Goal: Information Seeking & Learning: Learn about a topic

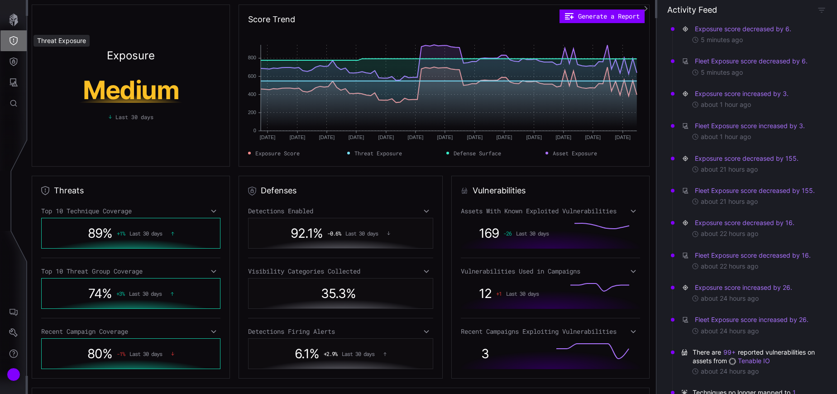
click at [12, 46] on button "Threat Exposure" at bounding box center [13, 40] width 26 height 21
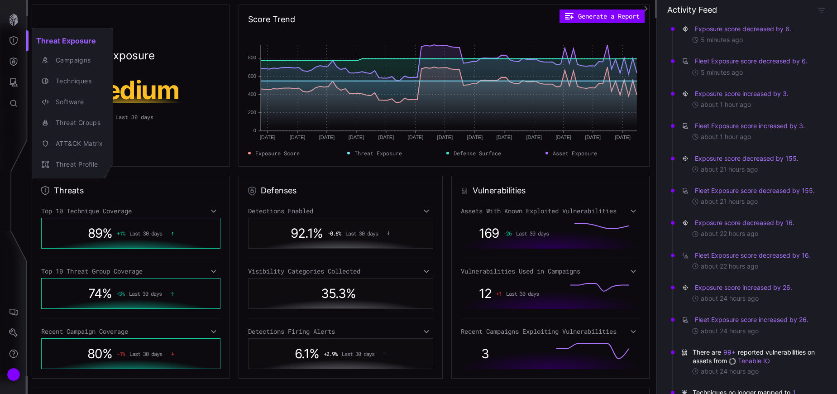
click at [13, 63] on div at bounding box center [418, 197] width 837 height 394
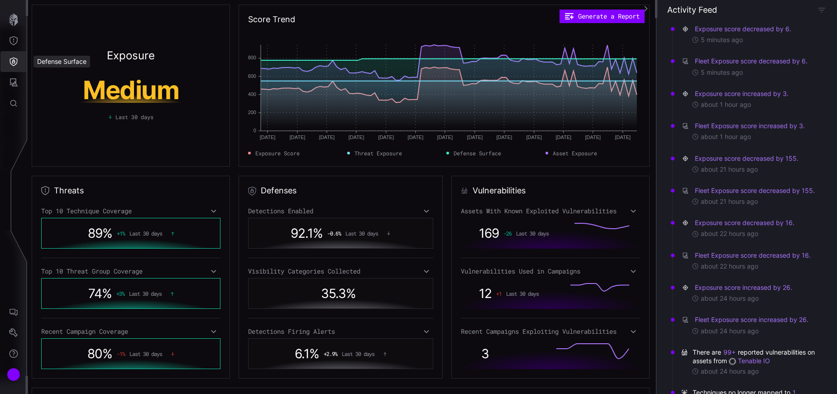
click at [13, 64] on icon "Defense Surface" at bounding box center [13, 61] width 9 height 9
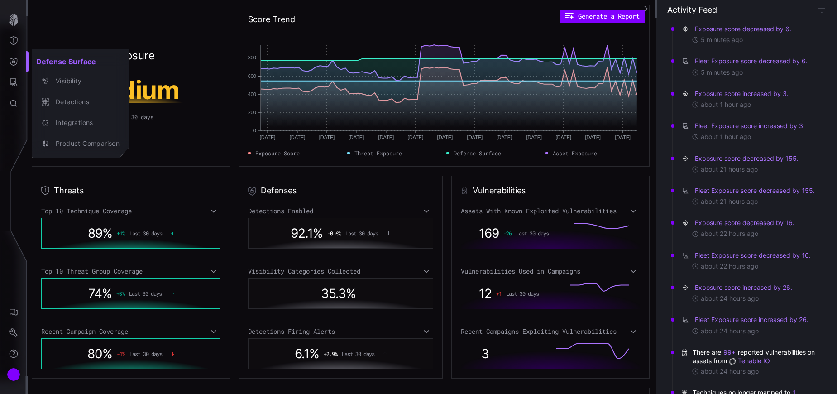
click at [13, 77] on div at bounding box center [418, 197] width 837 height 394
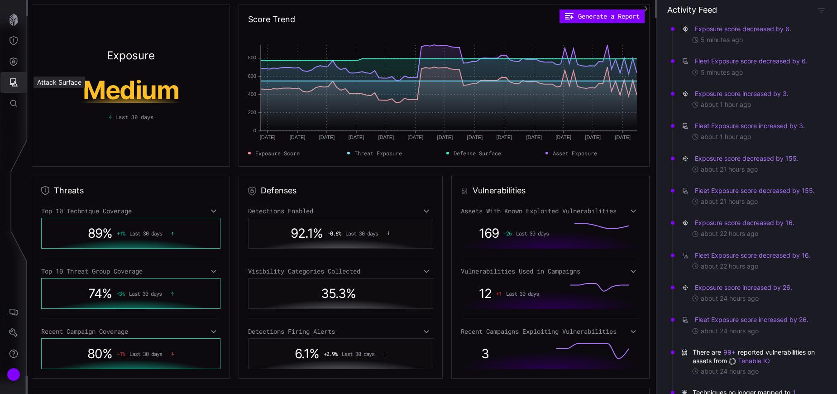
click at [13, 86] on icon "Attack Surface" at bounding box center [13, 82] width 9 height 9
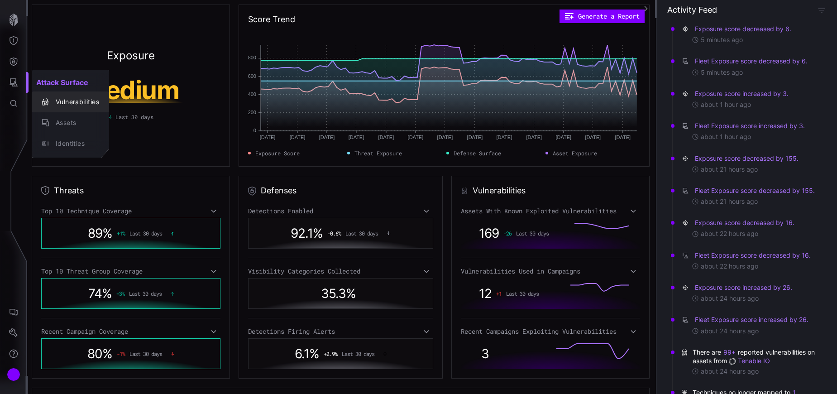
click at [54, 103] on div "Vulnerabilities" at bounding box center [75, 101] width 48 height 11
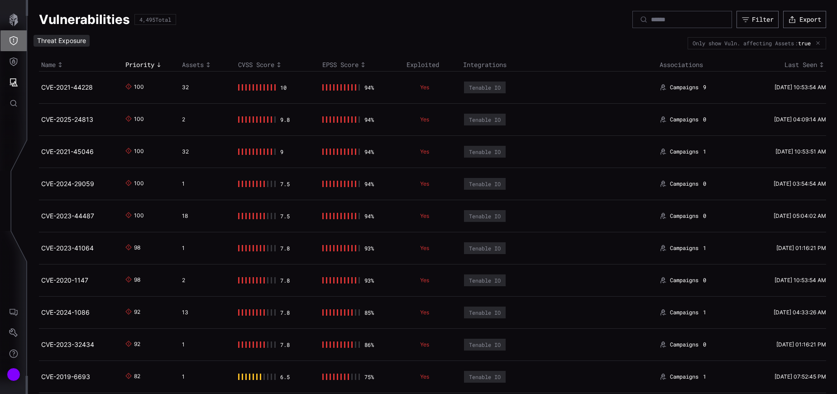
click at [10, 42] on icon "Threat Exposure" at bounding box center [13, 40] width 9 height 9
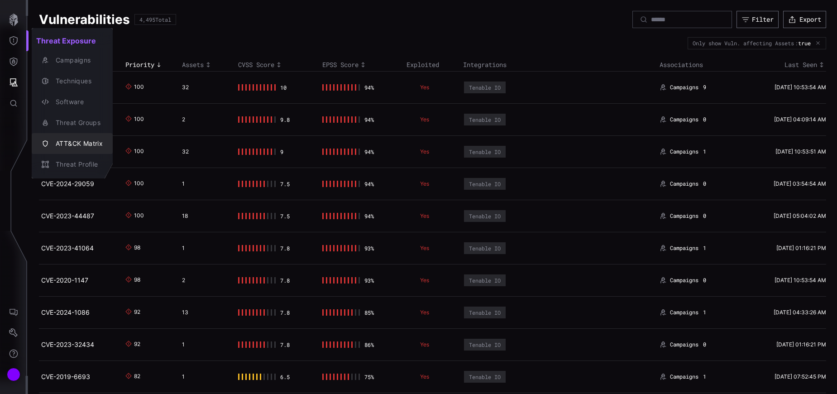
click at [86, 147] on div "ATT&CK Matrix" at bounding box center [77, 143] width 52 height 11
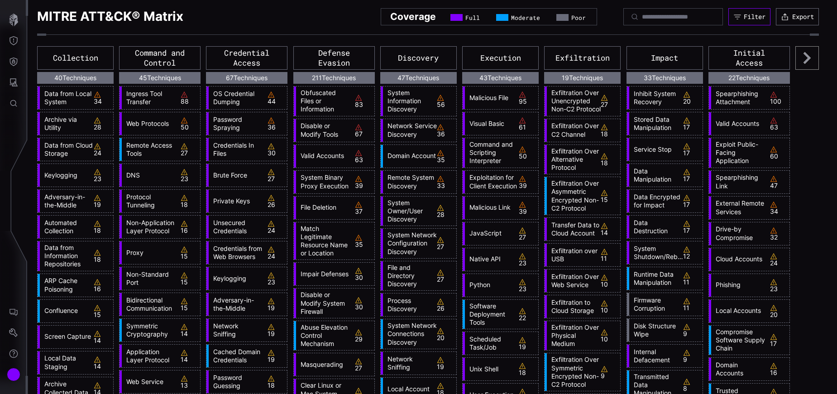
click at [747, 11] on button "Filter" at bounding box center [750, 16] width 42 height 17
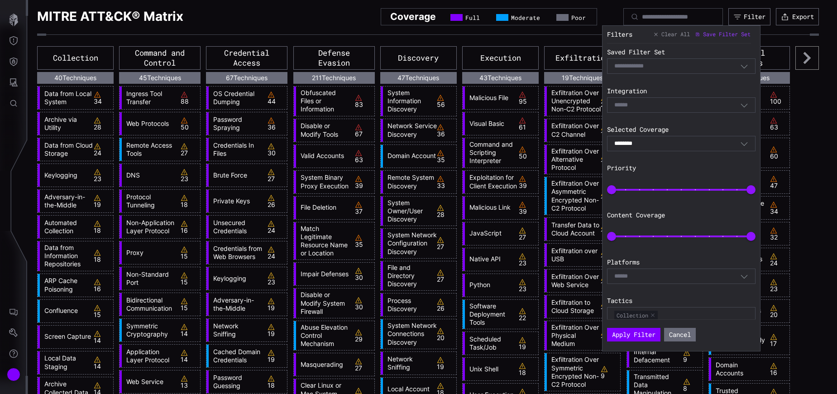
click at [696, 148] on div "******** Combined" at bounding box center [681, 143] width 149 height 15
click at [686, 117] on div "Saved Filter Set Select Filter Integration Select Selected Coverage ******** Co…" at bounding box center [683, 181] width 153 height 276
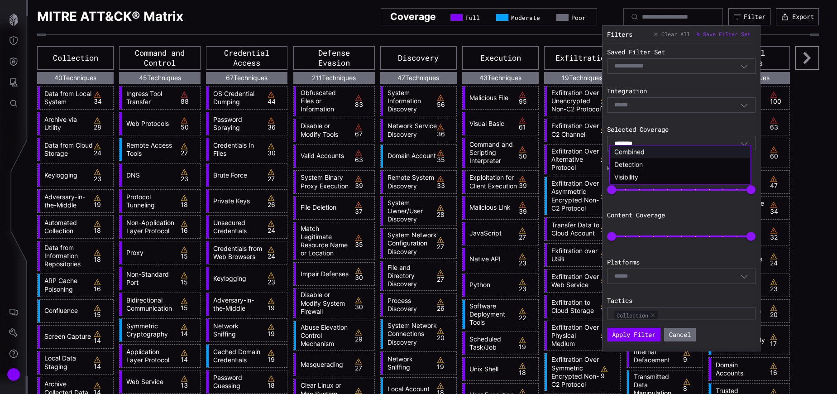
click at [674, 105] on div "Select" at bounding box center [677, 105] width 126 height 8
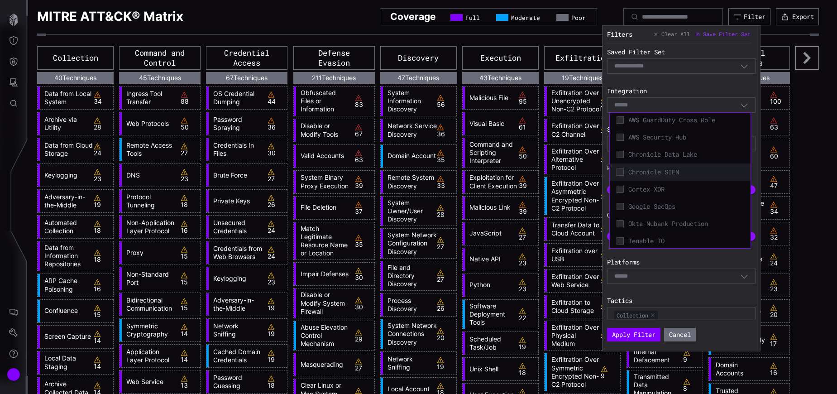
scroll to position [3, 0]
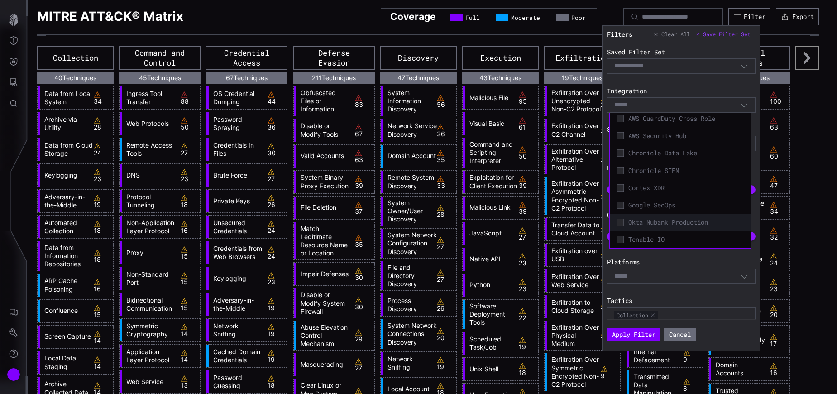
click at [693, 220] on span "Okta Nubank Production" at bounding box center [686, 222] width 115 height 8
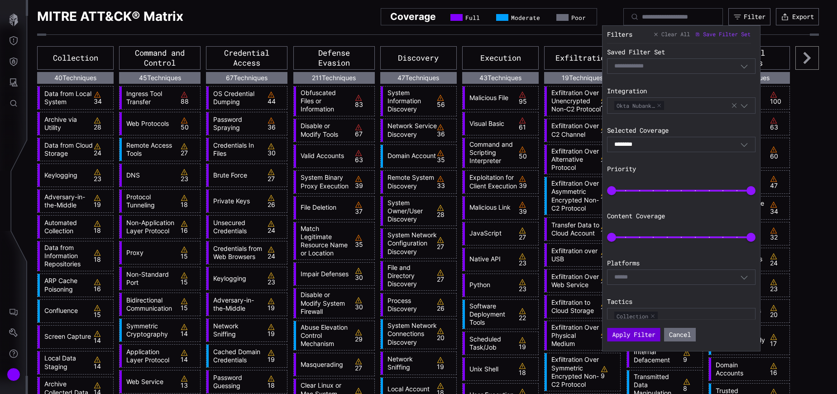
click at [623, 335] on button "Apply Filter" at bounding box center [633, 335] width 53 height 14
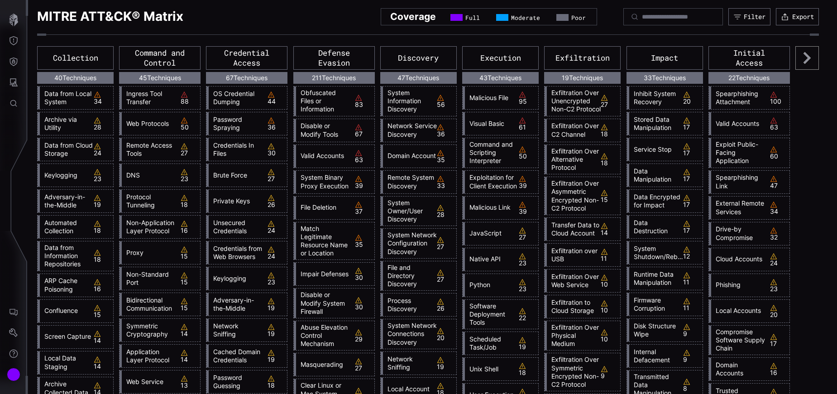
click at [729, 100] on link "Spearphishing Attachment" at bounding box center [738, 98] width 54 height 16
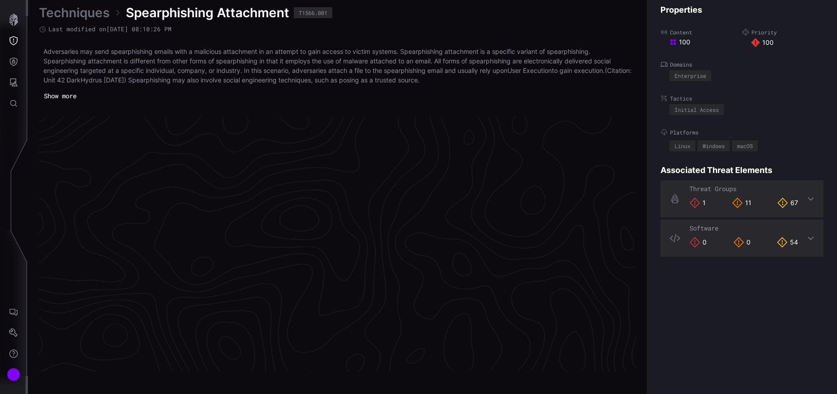
scroll to position [1914, 384]
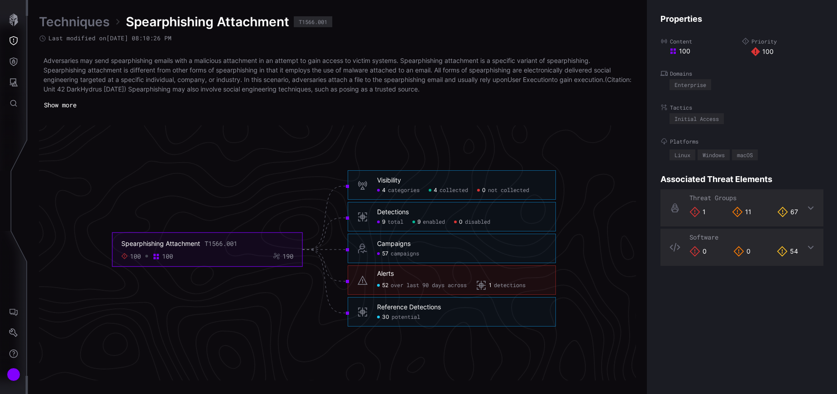
click at [807, 206] on icon at bounding box center [810, 207] width 7 height 7
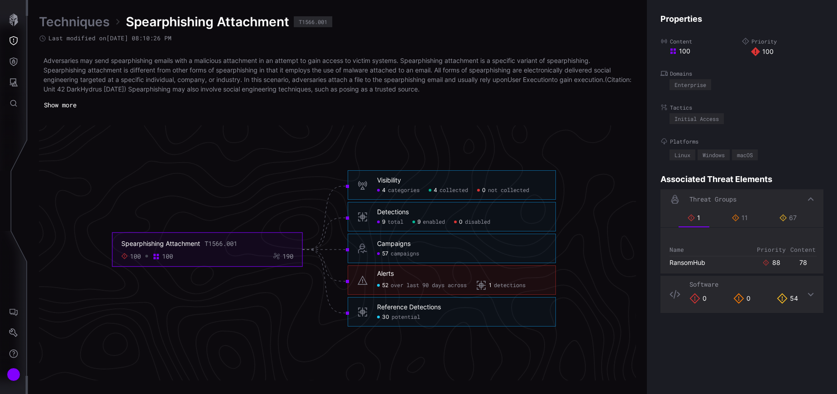
click at [808, 294] on icon at bounding box center [811, 295] width 6 height 4
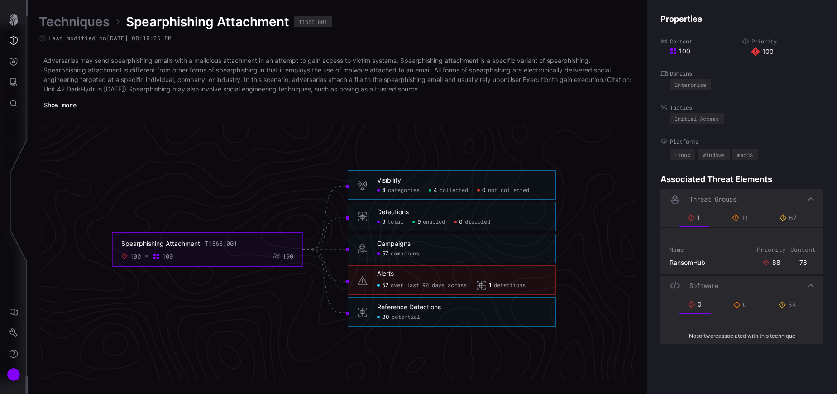
click at [807, 289] on icon at bounding box center [810, 285] width 7 height 7
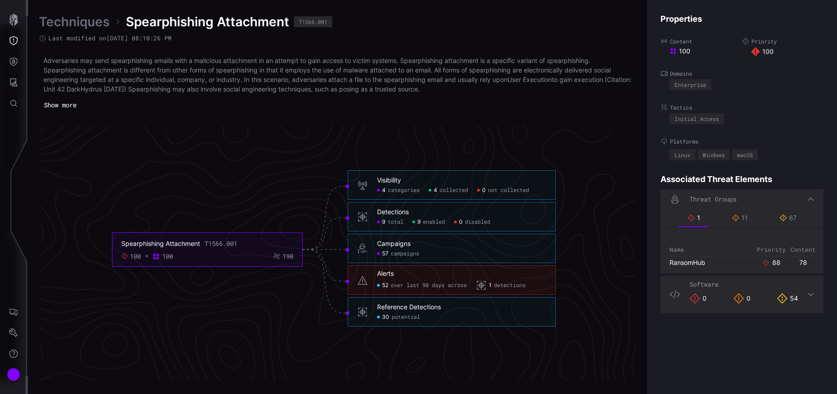
click at [808, 196] on div "Threat Groups" at bounding box center [742, 199] width 163 height 20
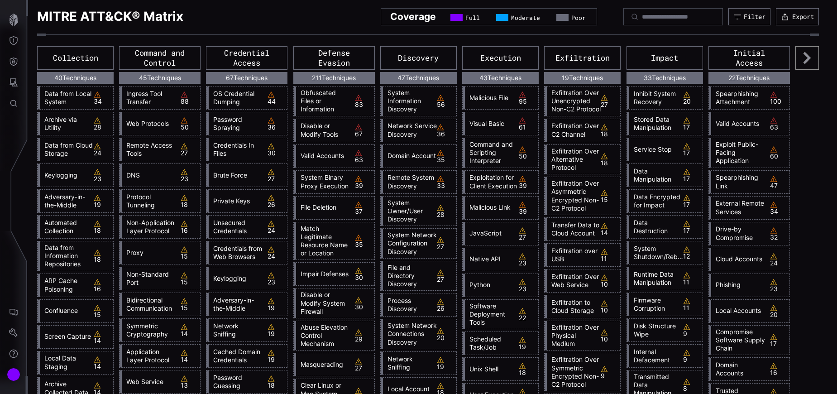
click at [804, 57] on icon at bounding box center [807, 58] width 7 height 12
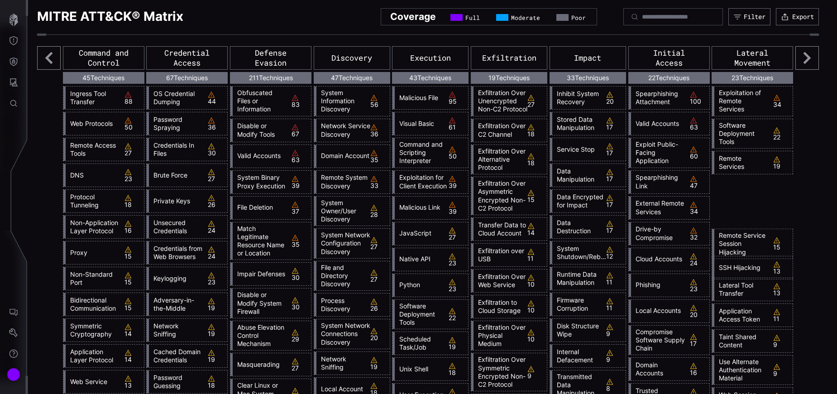
click at [804, 58] on icon at bounding box center [807, 58] width 7 height 12
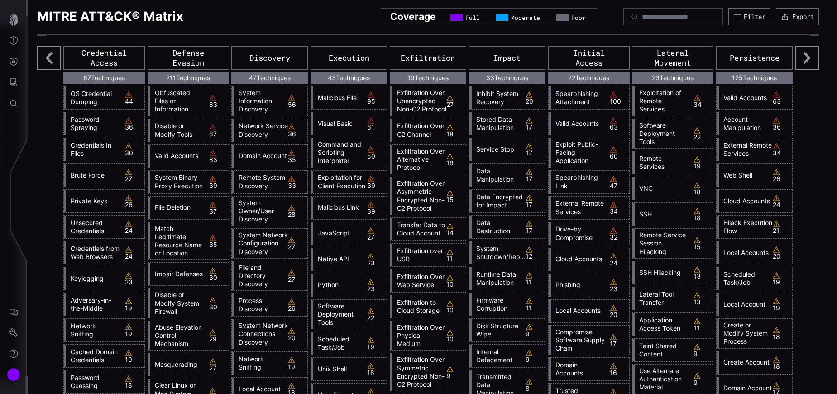
click at [804, 58] on icon at bounding box center [807, 58] width 7 height 12
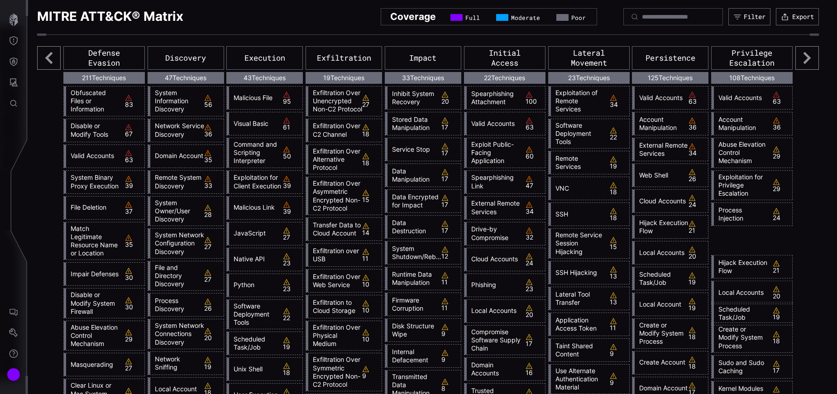
click at [804, 58] on icon at bounding box center [807, 58] width 7 height 12
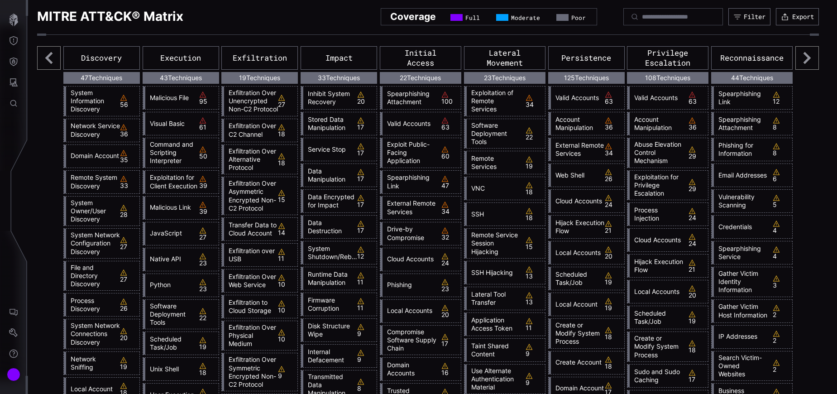
click at [664, 101] on link "Valid Accounts" at bounding box center [657, 98] width 54 height 8
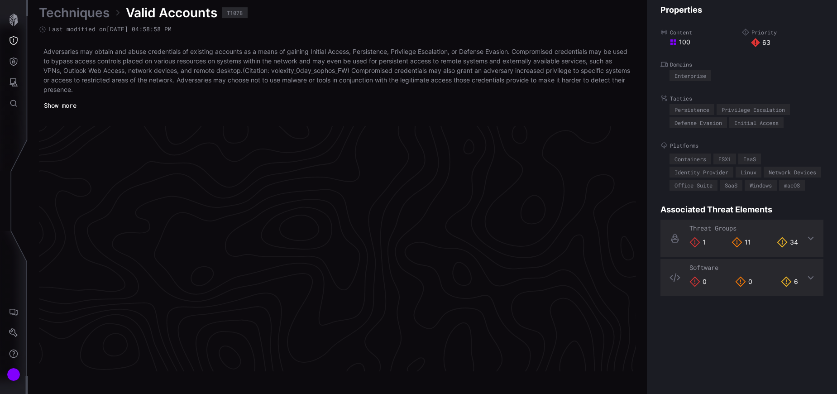
scroll to position [1919, 384]
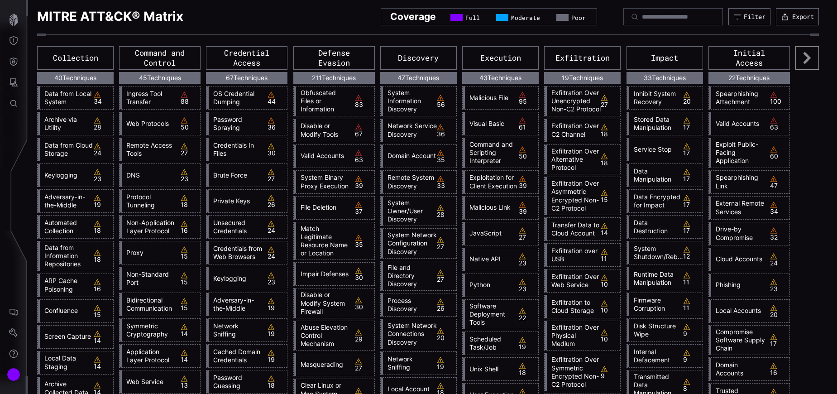
click at [806, 57] on icon at bounding box center [808, 58] width 24 height 24
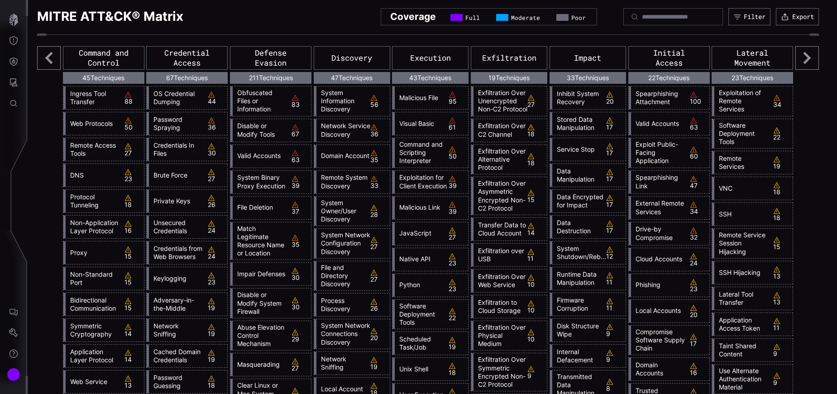
click at [805, 59] on icon at bounding box center [808, 58] width 24 height 24
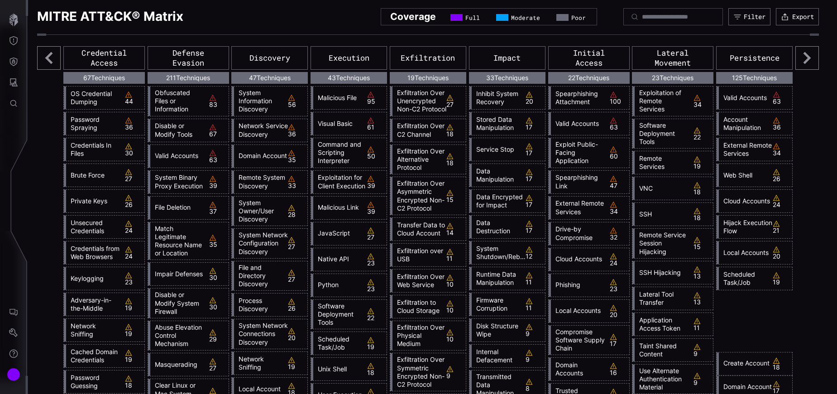
click at [806, 59] on icon at bounding box center [808, 58] width 24 height 24
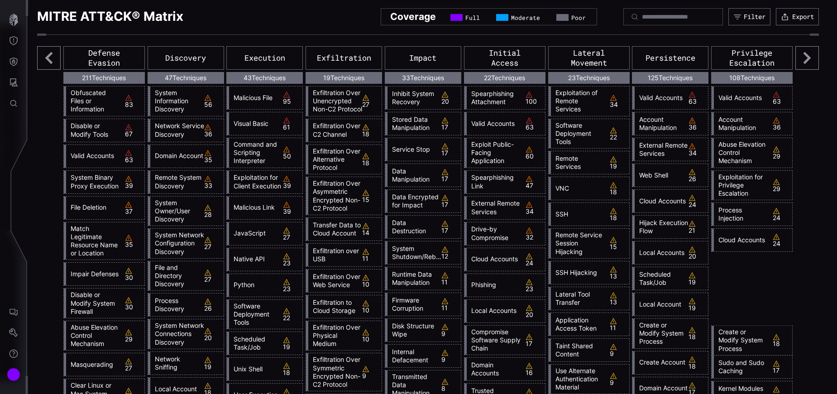
click at [806, 60] on icon at bounding box center [808, 58] width 24 height 24
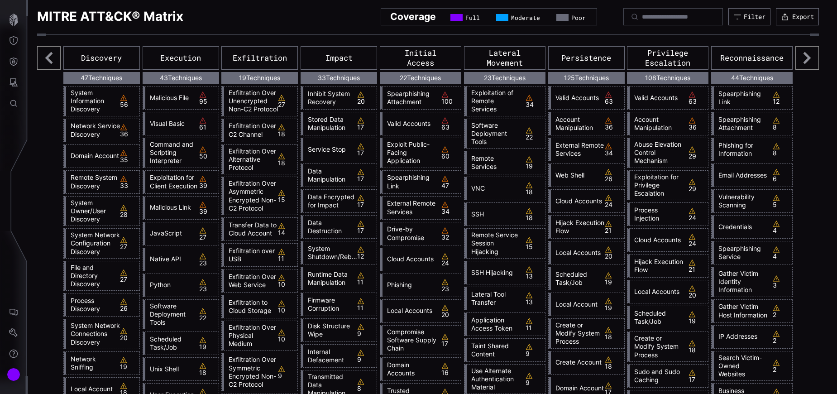
click at [662, 96] on link "Valid Accounts" at bounding box center [657, 98] width 54 height 8
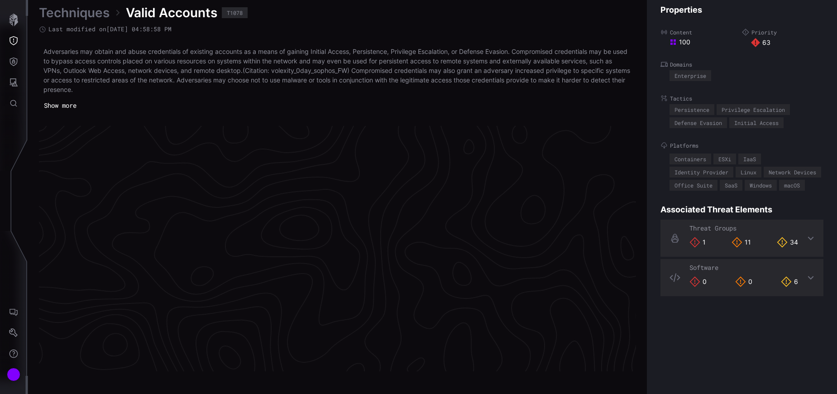
scroll to position [1919, 384]
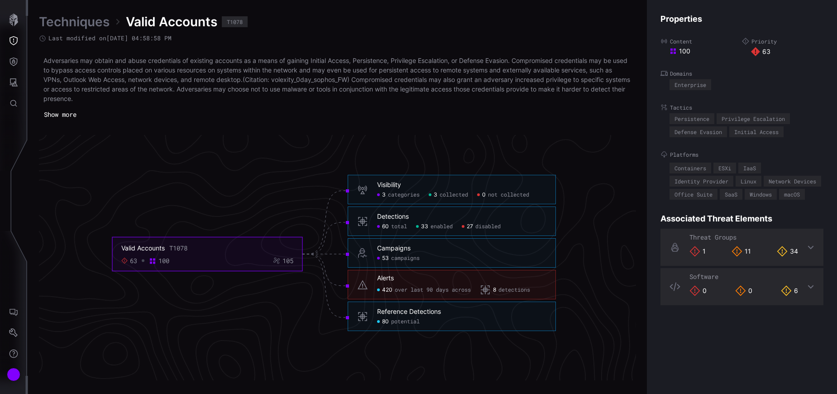
click at [798, 265] on div "Threat Groups 1 11 34" at bounding box center [742, 247] width 163 height 37
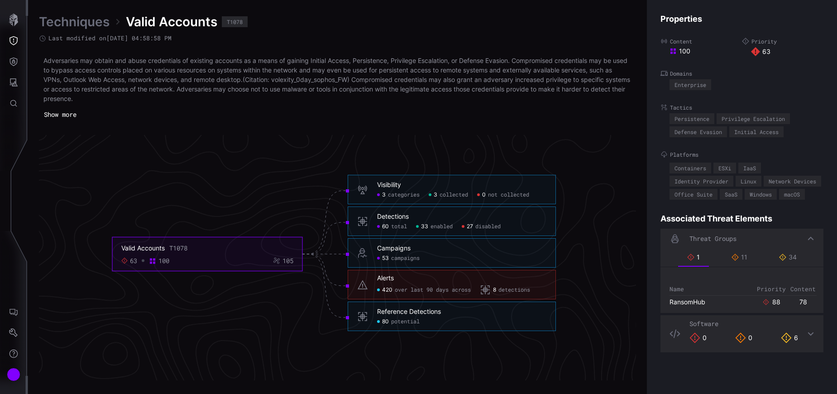
click at [402, 289] on span "over last 90 days across" at bounding box center [433, 290] width 76 height 7
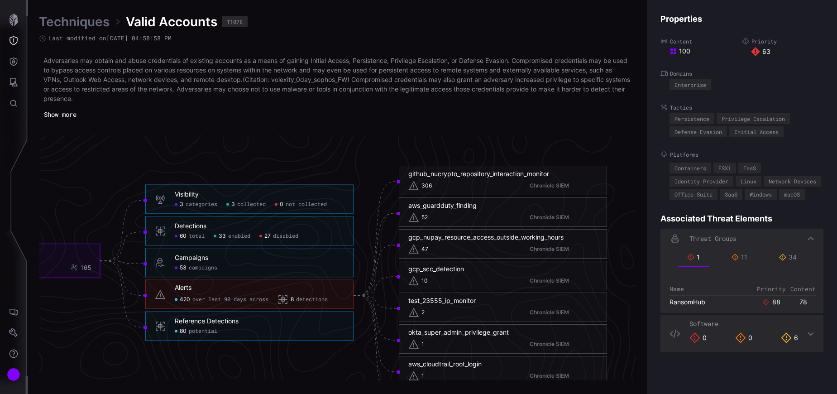
scroll to position [1881, 460]
click at [493, 182] on div "306 Chronicle SIEM" at bounding box center [502, 185] width 189 height 11
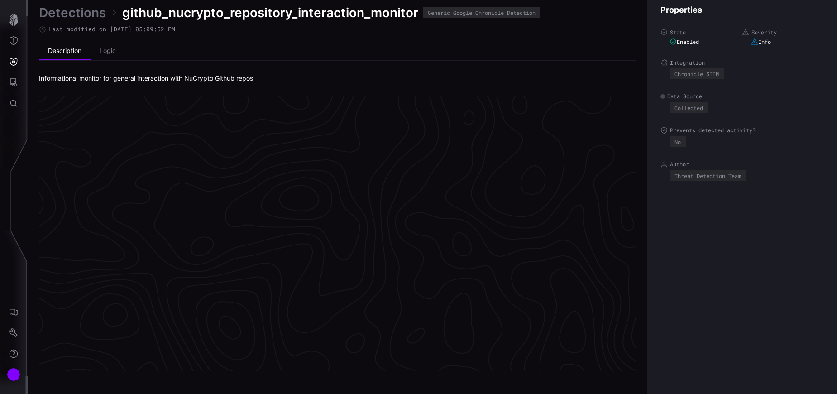
scroll to position [1904, 384]
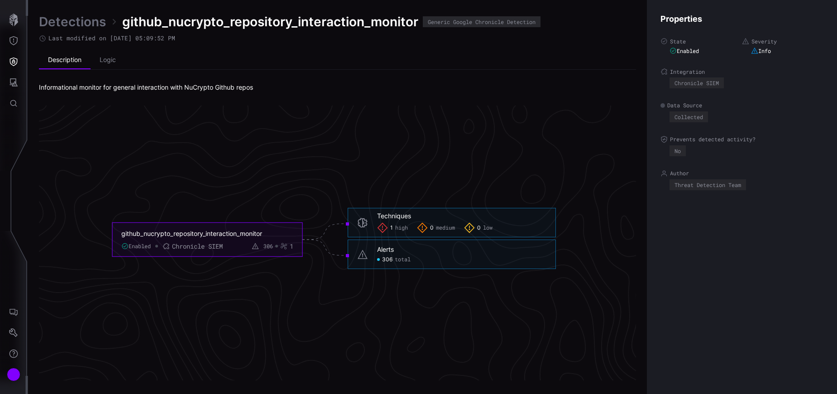
click at [403, 227] on span "high" at bounding box center [401, 227] width 13 height 7
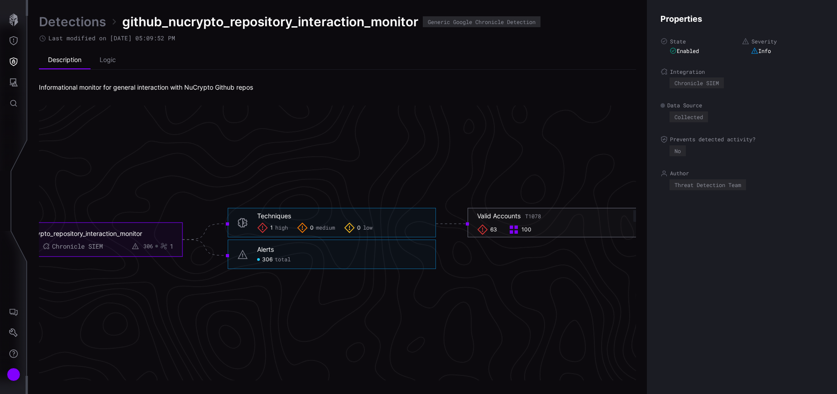
click at [487, 230] on icon at bounding box center [482, 229] width 11 height 11
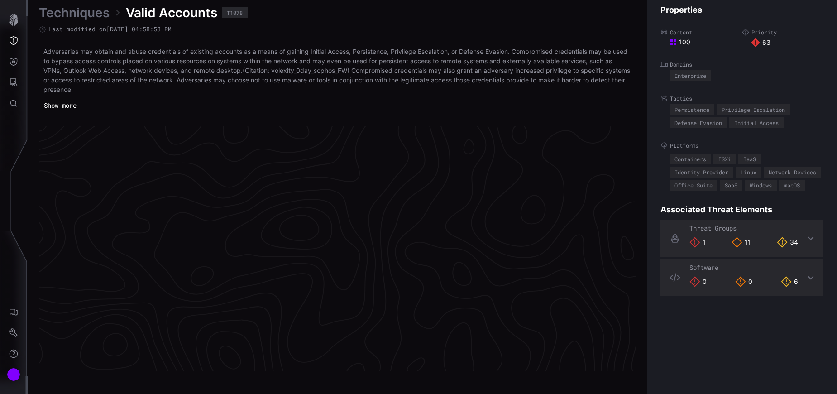
scroll to position [1919, 384]
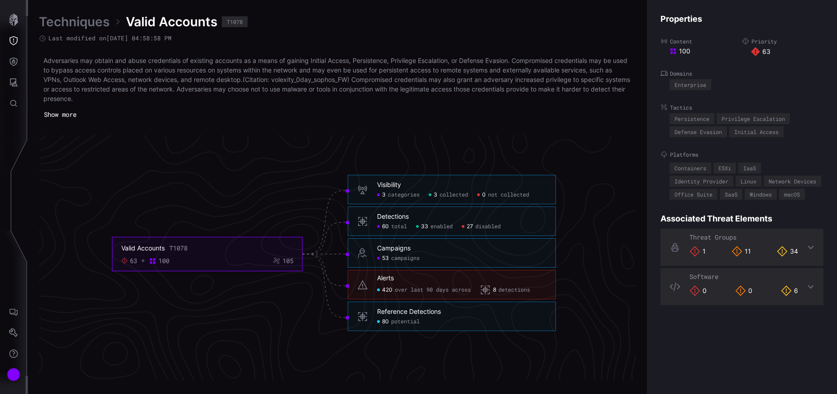
click at [512, 291] on span "detections" at bounding box center [515, 290] width 32 height 7
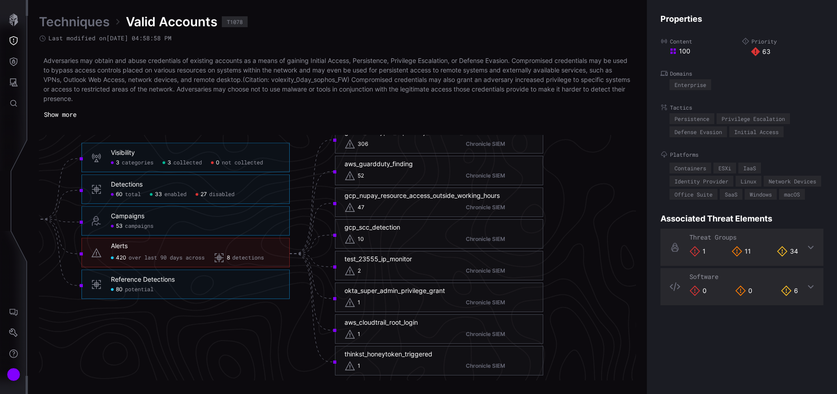
scroll to position [1922, 523]
click at [382, 328] on div "aws_cloudtrail_root_login 1 Chronicle SIEM" at bounding box center [439, 328] width 189 height 21
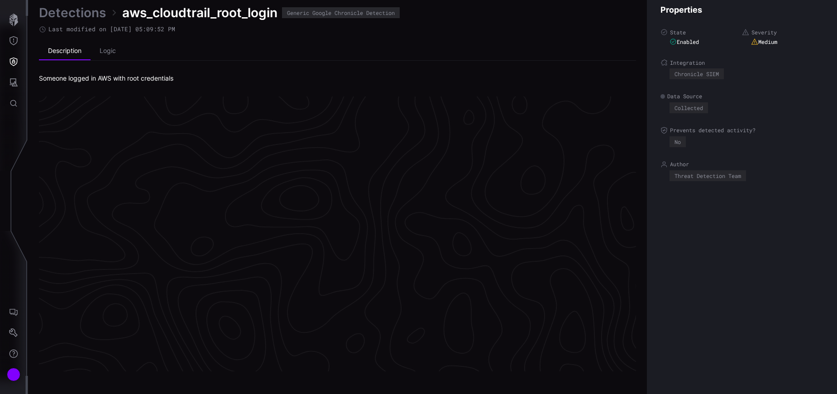
scroll to position [1904, 384]
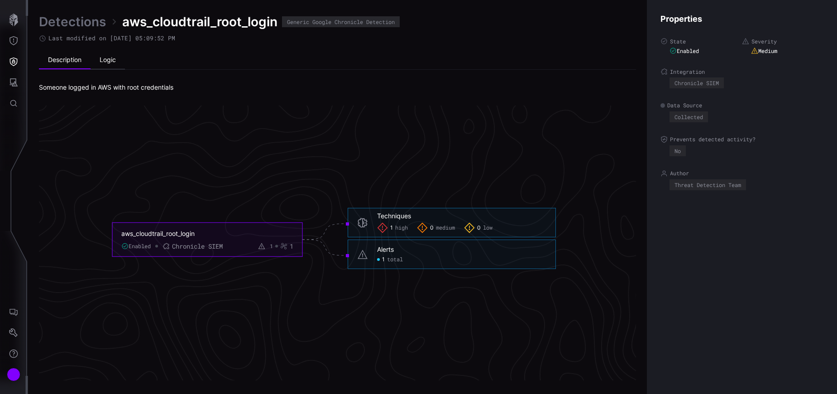
click at [111, 61] on li "Logic" at bounding box center [108, 60] width 34 height 18
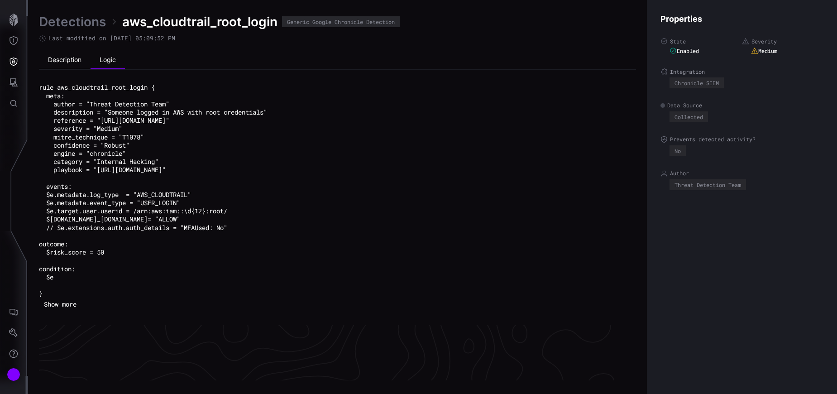
click at [72, 59] on li "Description" at bounding box center [65, 60] width 52 height 18
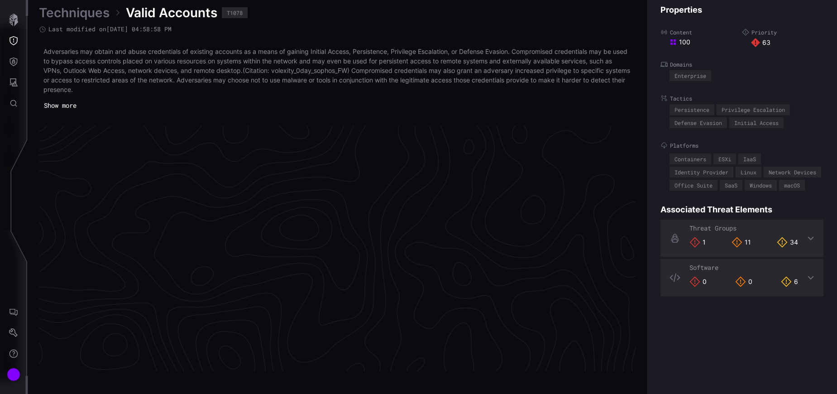
scroll to position [1919, 384]
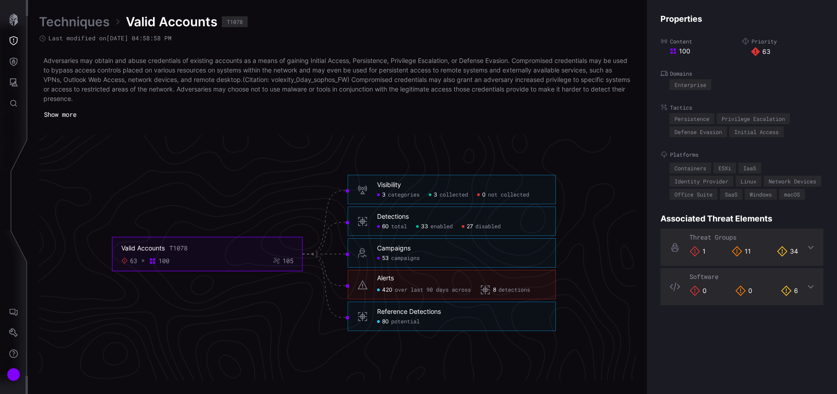
click at [524, 290] on span "detections" at bounding box center [515, 290] width 32 height 7
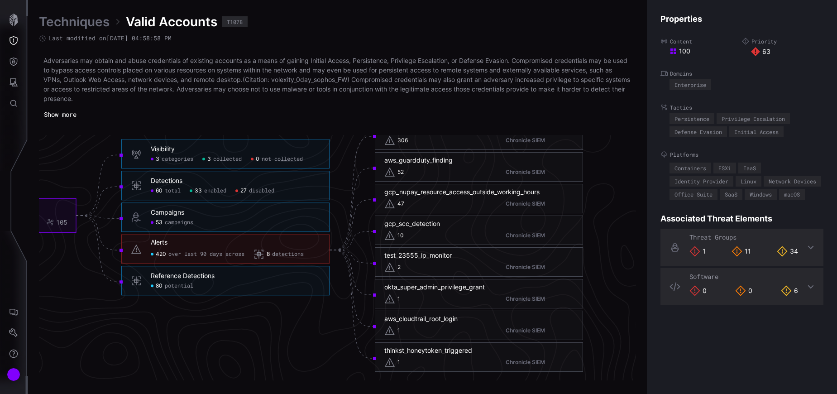
scroll to position [1925, 484]
click at [427, 293] on div "okta_super_admin_privilege_grant 1 Chronicle SIEM" at bounding box center [478, 293] width 189 height 21
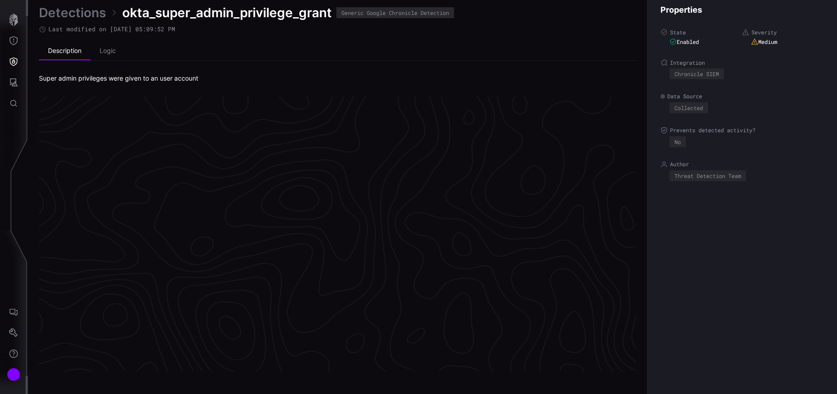
scroll to position [1904, 384]
